Goal: Find specific page/section: Find specific page/section

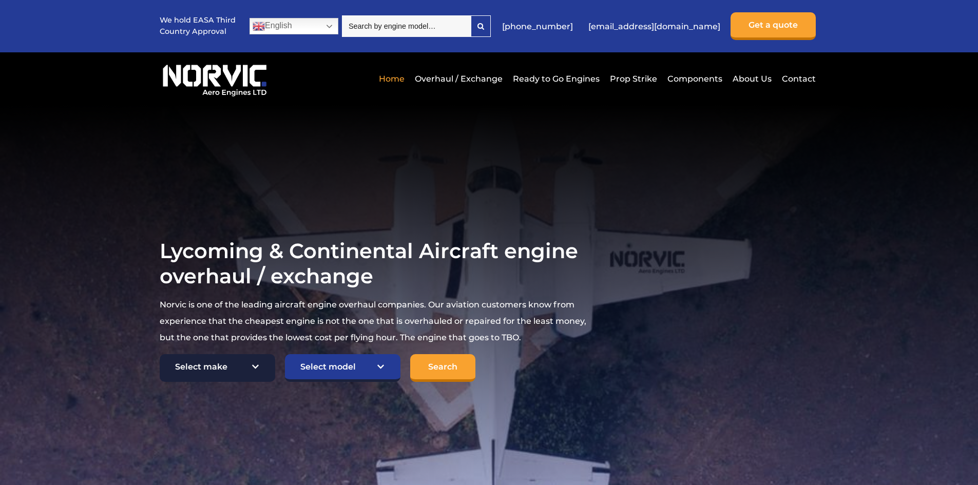
click at [264, 370] on select "Select make TCM Continental Lycoming" at bounding box center [217, 368] width 115 height 28
select select "Lycoming"
click at [160, 355] on select "Select make TCM Continental Lycoming" at bounding box center [217, 368] width 115 height 28
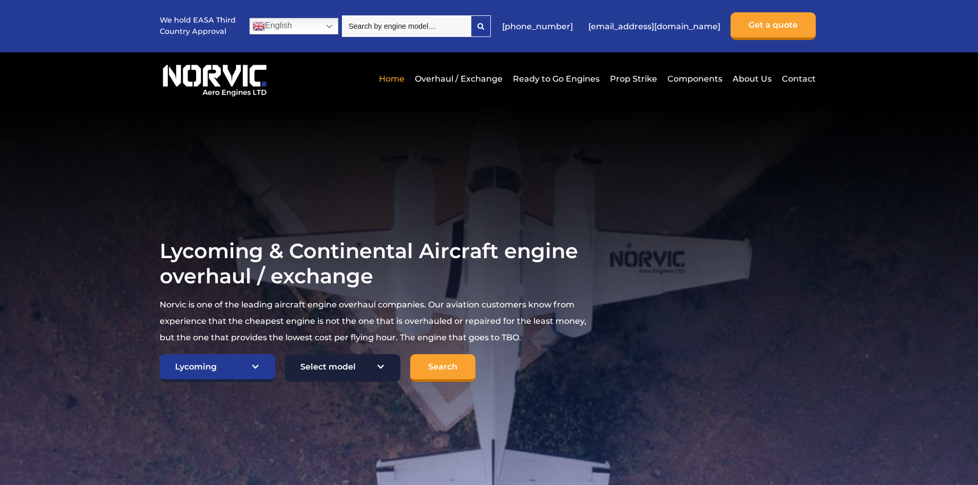
click at [376, 368] on select "Select model American Champion 7KCAB Bellanca Citabria IO-320-E2A Beech 23 Musk…" at bounding box center [342, 368] width 115 height 28
select select "651"
click at [285, 355] on select "Select model American Champion 7KCAB Bellanca Citabria IO-320-E2A Beech 23 Musk…" at bounding box center [342, 368] width 115 height 28
click at [455, 369] on input "Search" at bounding box center [442, 368] width 65 height 28
select select "Lycoming"
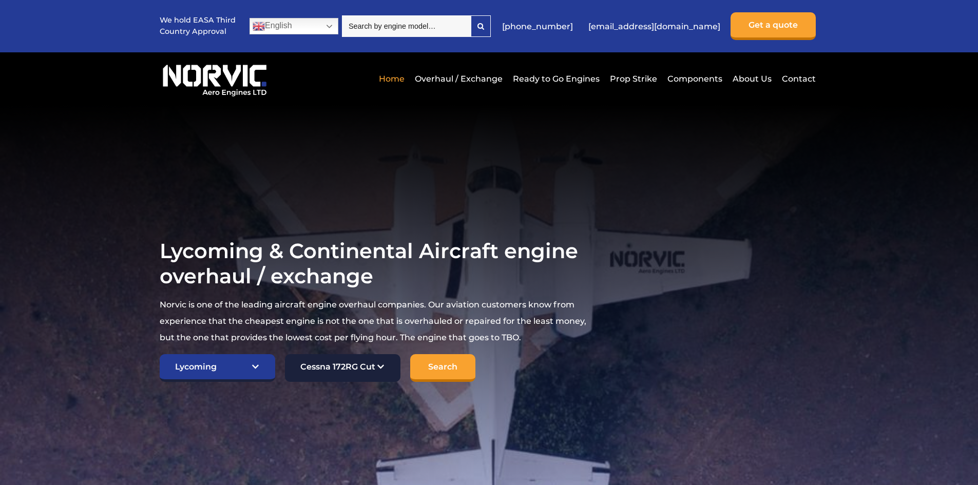
click at [381, 368] on select "Select model American Champion 7KCAB Bellanca Citabria IO-320-E2A Beech 23 Musk…" at bounding box center [342, 368] width 115 height 28
select select "649"
click at [285, 354] on select "Select model American Champion 7KCAB Bellanca Citabria IO-320-E2A Beech 23 Musk…" at bounding box center [342, 368] width 115 height 28
click at [438, 362] on input "Search" at bounding box center [442, 368] width 65 height 28
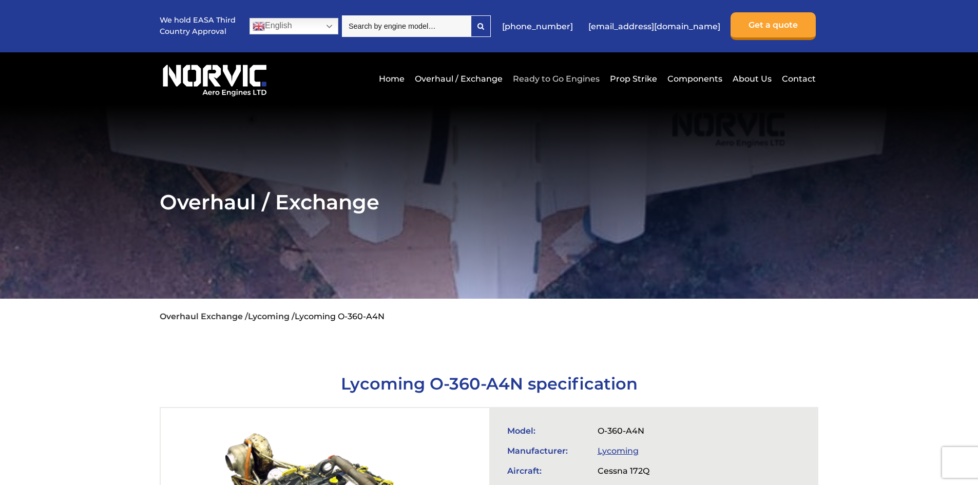
click at [561, 78] on link "Ready to Go Engines" at bounding box center [556, 78] width 92 height 25
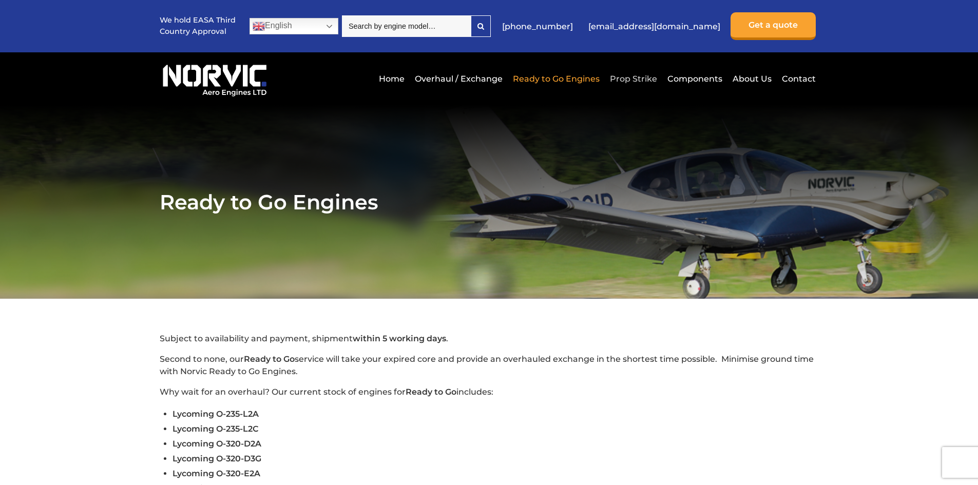
click at [637, 78] on link "Prop Strike" at bounding box center [633, 78] width 52 height 25
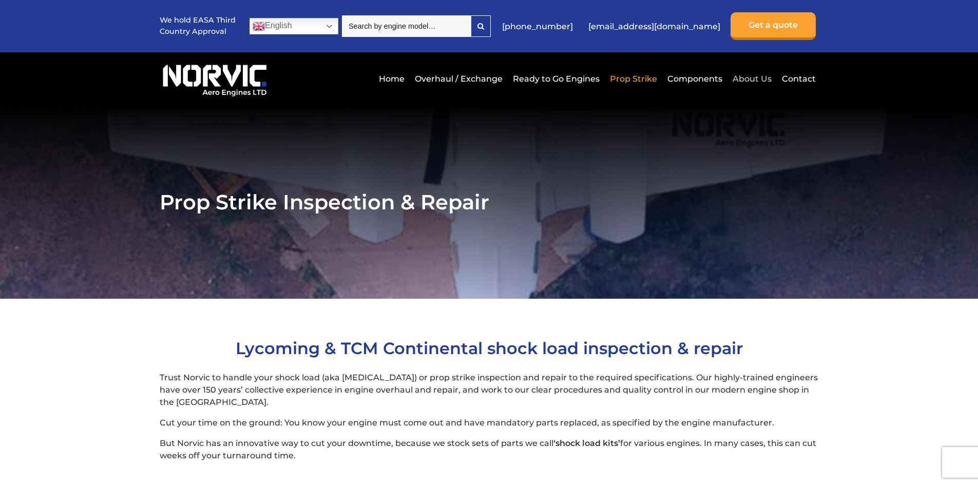
click at [759, 75] on link "About Us" at bounding box center [752, 78] width 44 height 25
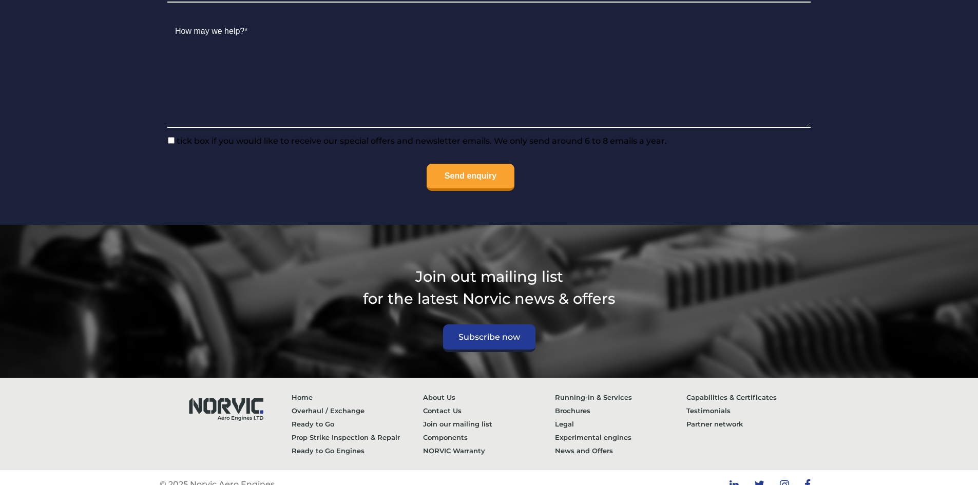
scroll to position [4222, 0]
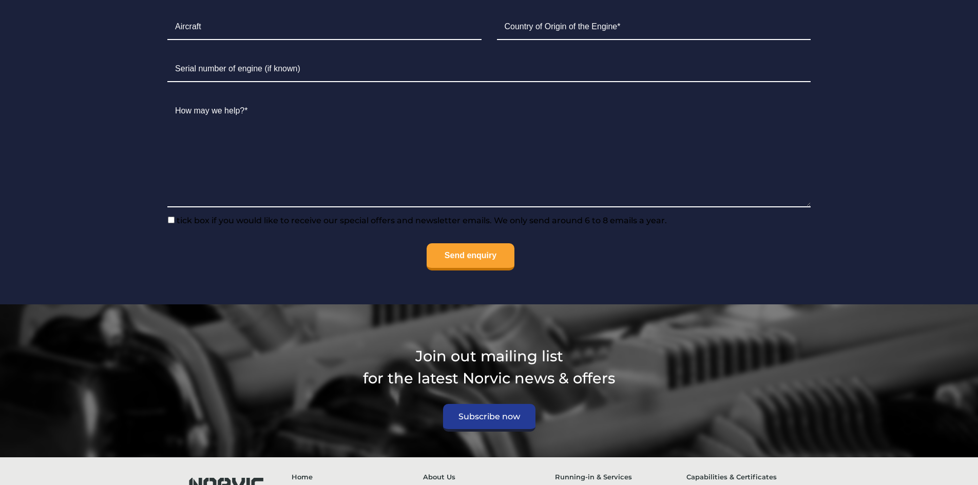
click at [443, 484] on link "Contact Us" at bounding box center [489, 490] width 132 height 13
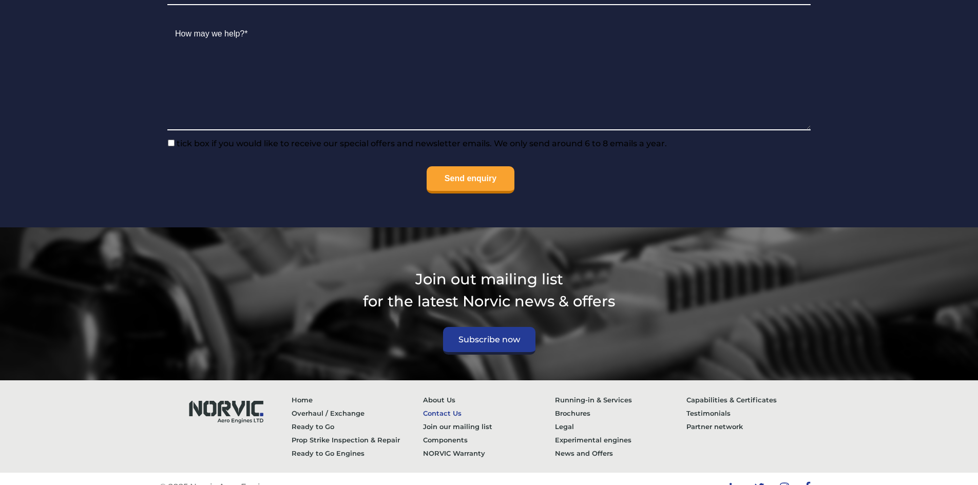
scroll to position [4046, 0]
